Goal: Task Accomplishment & Management: Manage account settings

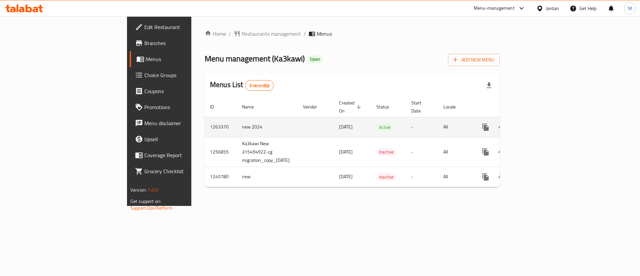
click at [537, 123] on icon "enhanced table" at bounding box center [533, 127] width 8 height 8
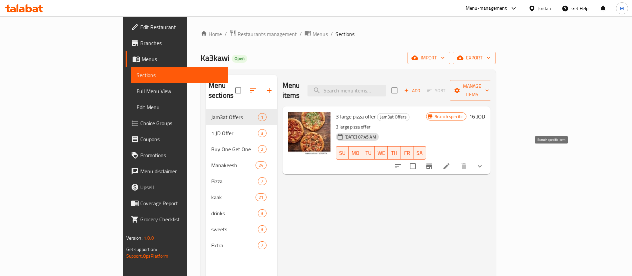
click at [433, 162] on icon "Branch-specific-item" at bounding box center [429, 166] width 8 height 8
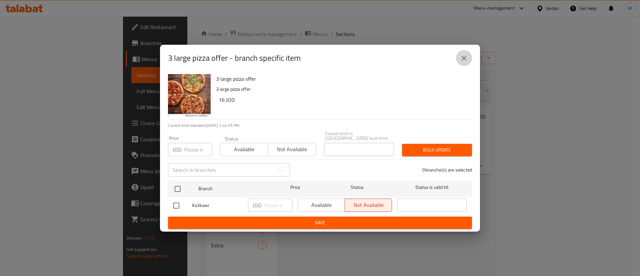
click at [468, 61] on button "close" at bounding box center [464, 58] width 16 height 16
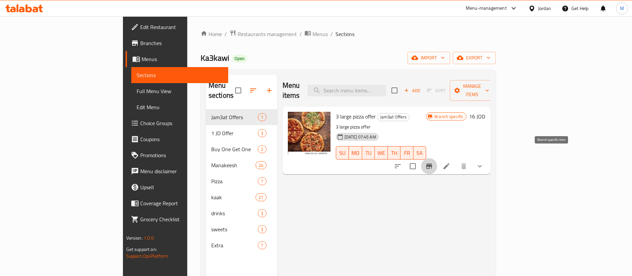
click at [433, 162] on icon "Branch-specific-item" at bounding box center [429, 166] width 8 height 8
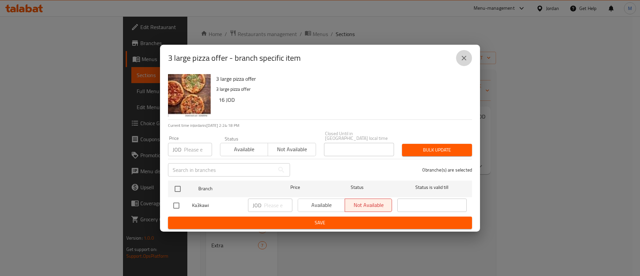
click at [464, 62] on icon "close" at bounding box center [464, 58] width 8 height 8
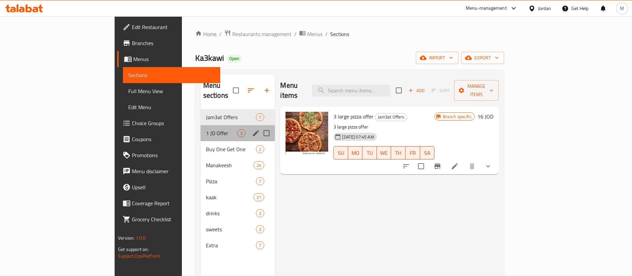
click at [201, 129] on div "1 JD Offer 3" at bounding box center [238, 133] width 75 height 16
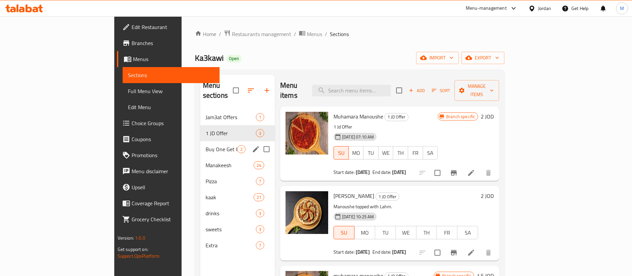
click at [206, 145] on span "Buy One Get One" at bounding box center [222, 149] width 32 height 8
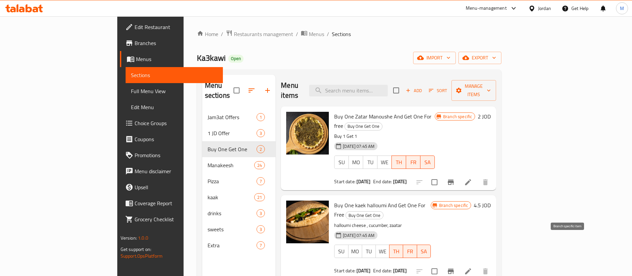
click at [455, 267] on icon "Branch-specific-item" at bounding box center [451, 271] width 8 height 8
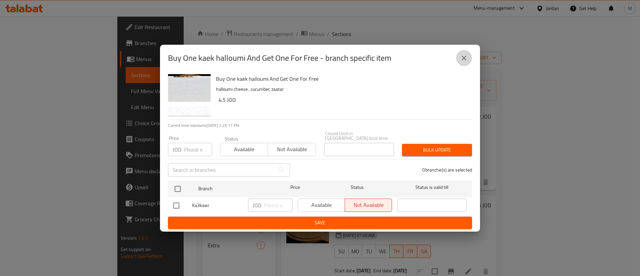
click at [462, 62] on icon "close" at bounding box center [464, 58] width 8 height 8
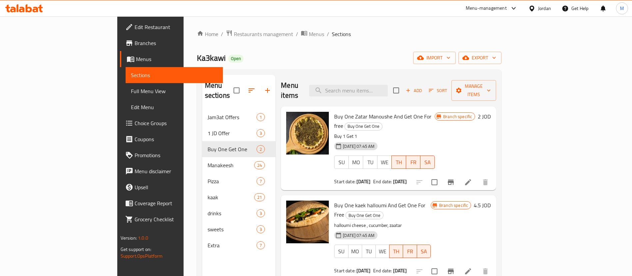
click at [120, 48] on link "Branches" at bounding box center [171, 43] width 103 height 16
